Goal: Find contact information: Find contact information

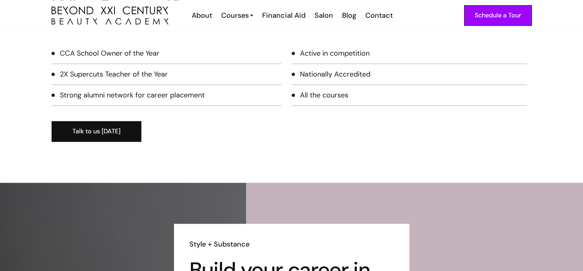
scroll to position [1040, 0]
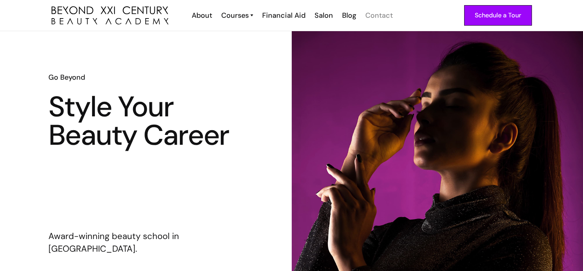
click at [380, 14] on div "Contact" at bounding box center [380, 15] width 28 height 10
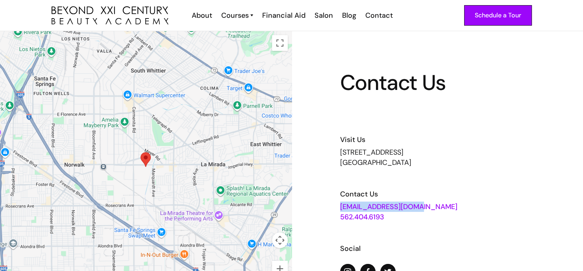
drag, startPoint x: 414, startPoint y: 210, endPoint x: 335, endPoint y: 202, distance: 78.8
click at [335, 202] on div "Contact Us Visit Us [STREET_ADDRESS] Contact Us [EMAIL_ADDRESS][DOMAIN_NAME] 56…" at bounding box center [438, 166] width 292 height 271
drag, startPoint x: 335, startPoint y: 202, endPoint x: 349, endPoint y: 208, distance: 15.4
copy link "[EMAIL_ADDRESS][DOMAIN_NAME]"
